Goal: Information Seeking & Learning: Find contact information

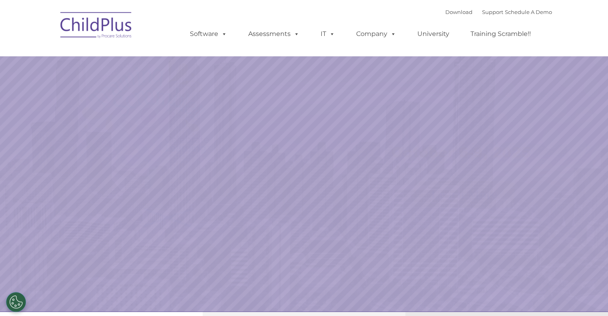
select select "MEDIUM"
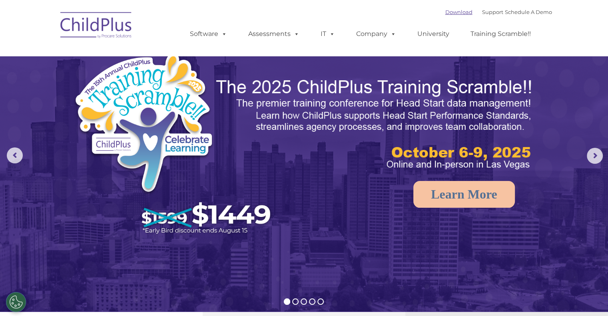
click at [454, 14] on link "Download" at bounding box center [459, 12] width 27 height 6
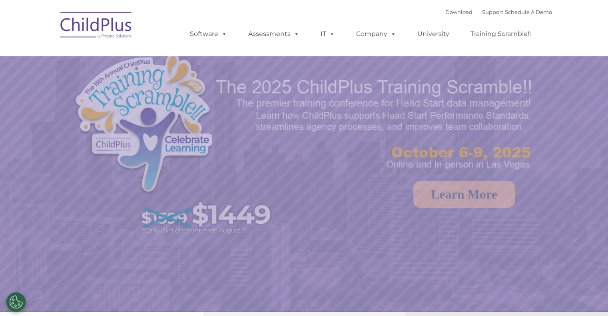
select select "MEDIUM"
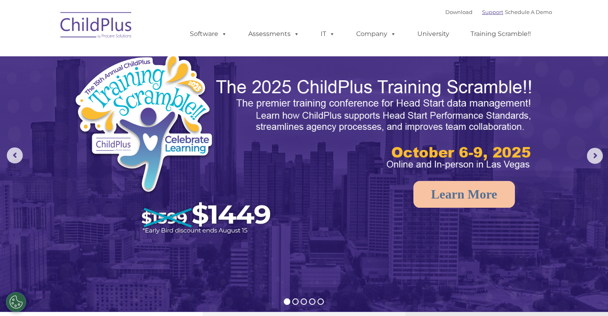
click at [483, 12] on link "Support" at bounding box center [492, 12] width 21 height 6
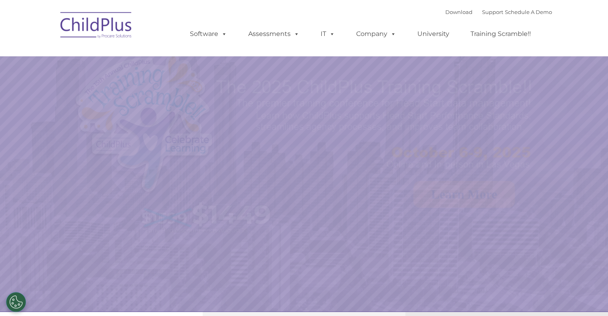
select select "MEDIUM"
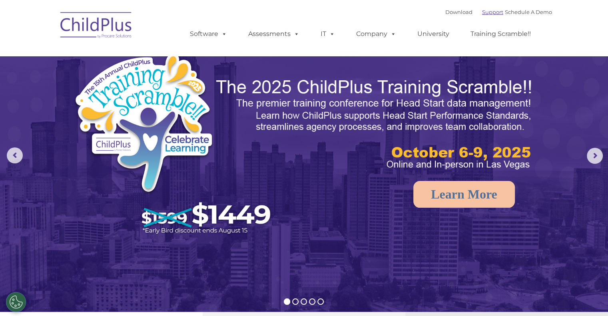
click at [482, 9] on link "Support" at bounding box center [492, 12] width 21 height 6
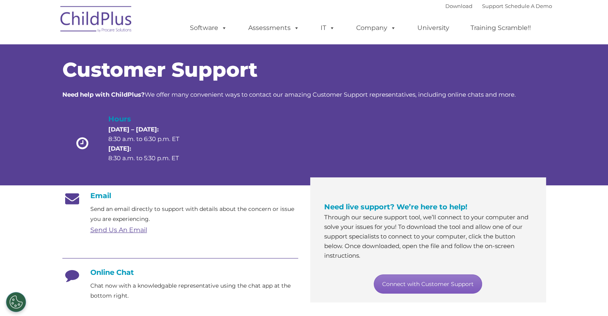
click at [436, 284] on link "Connect with Customer Support" at bounding box center [428, 284] width 108 height 19
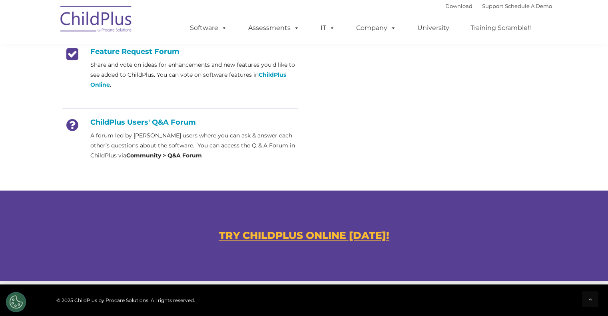
scroll to position [340, 0]
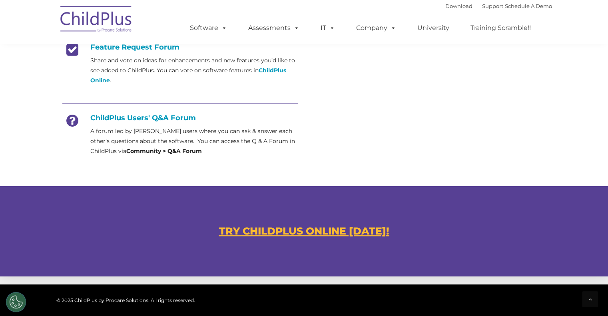
click at [370, 232] on u "TRY CHILDPLUS ONLINE [DATE]!" at bounding box center [304, 231] width 170 height 12
